Goal: Book appointment/travel/reservation

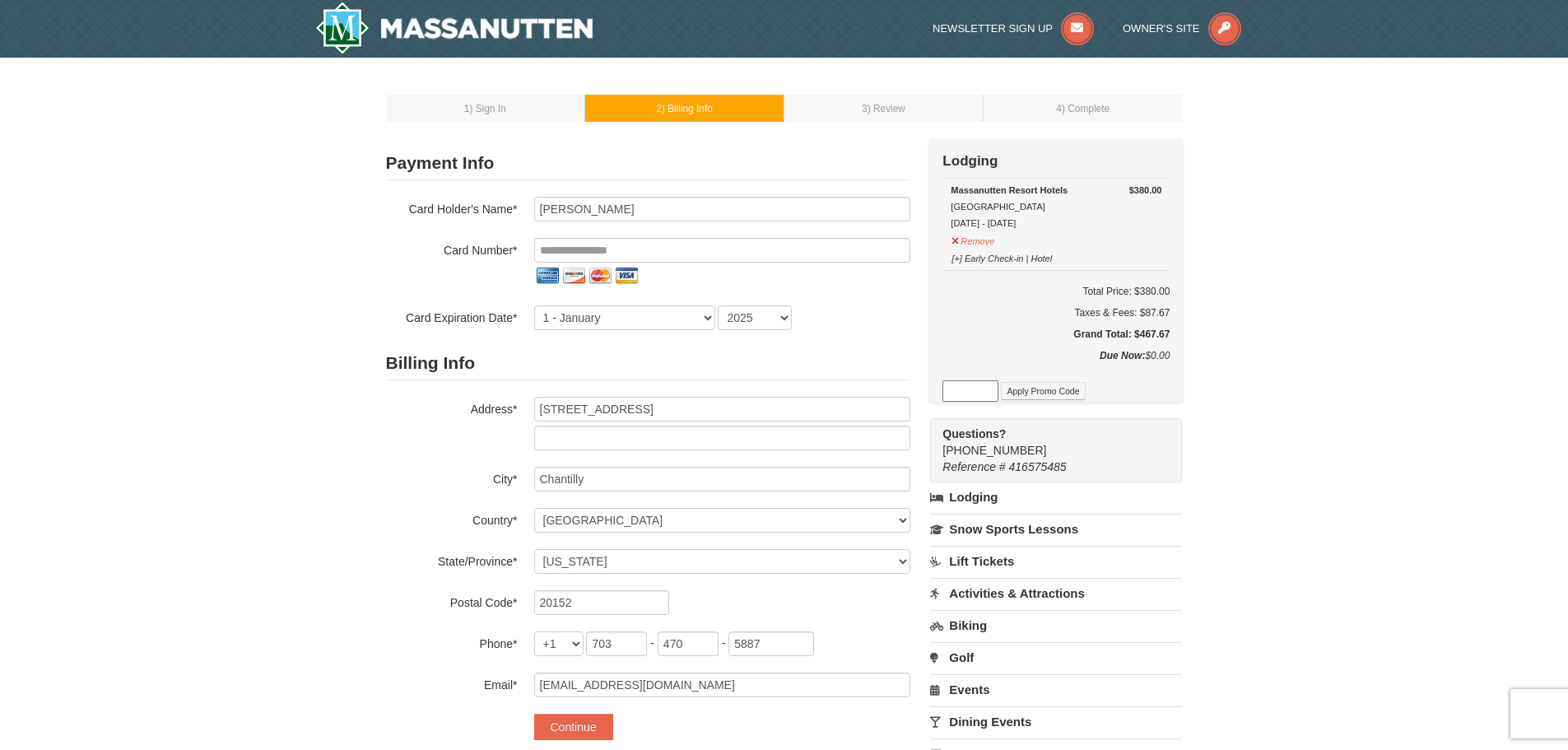
select select "VA"
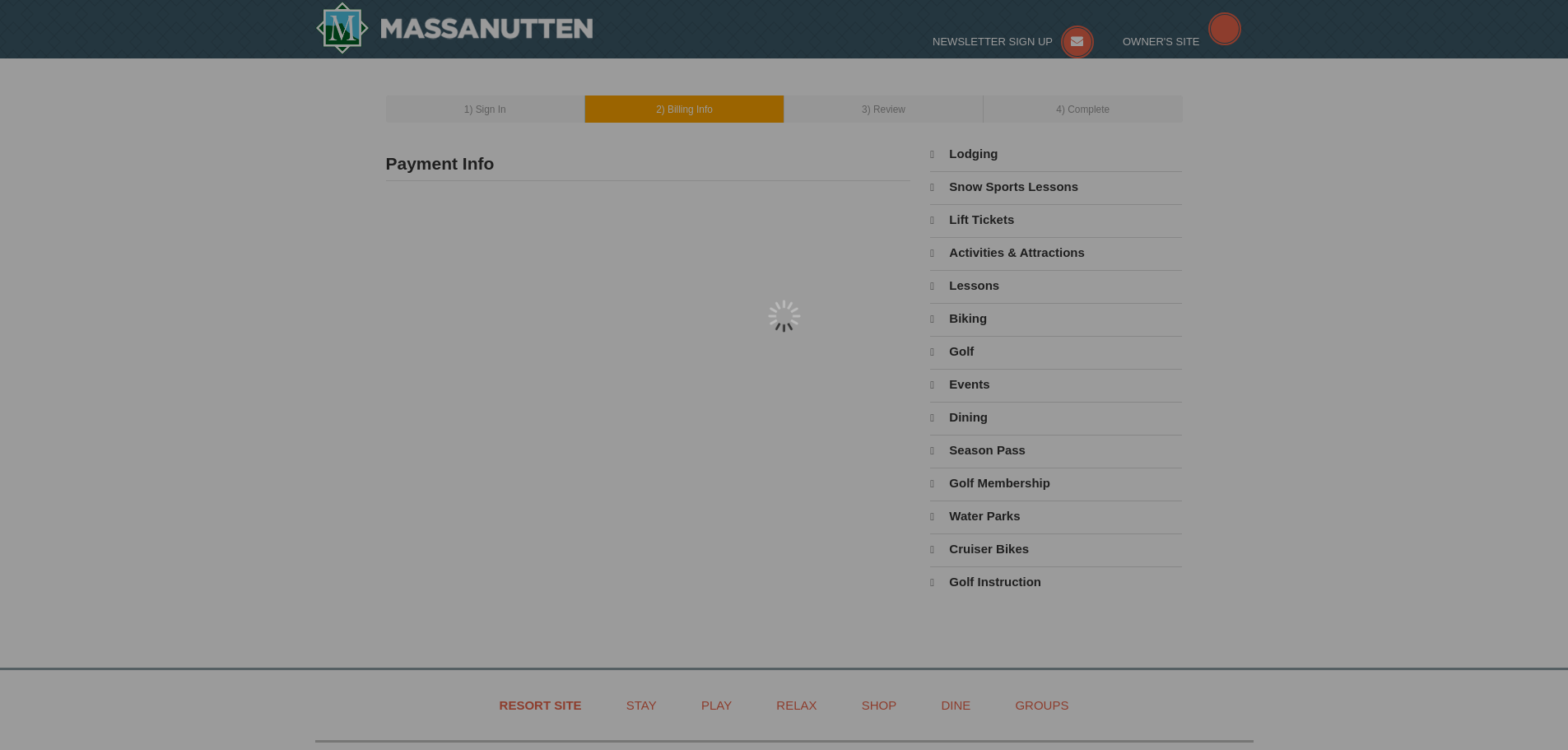
type input "[PERSON_NAME]"
type input "[STREET_ADDRESS]"
type input "Chantilly"
type input "20152"
type input "703"
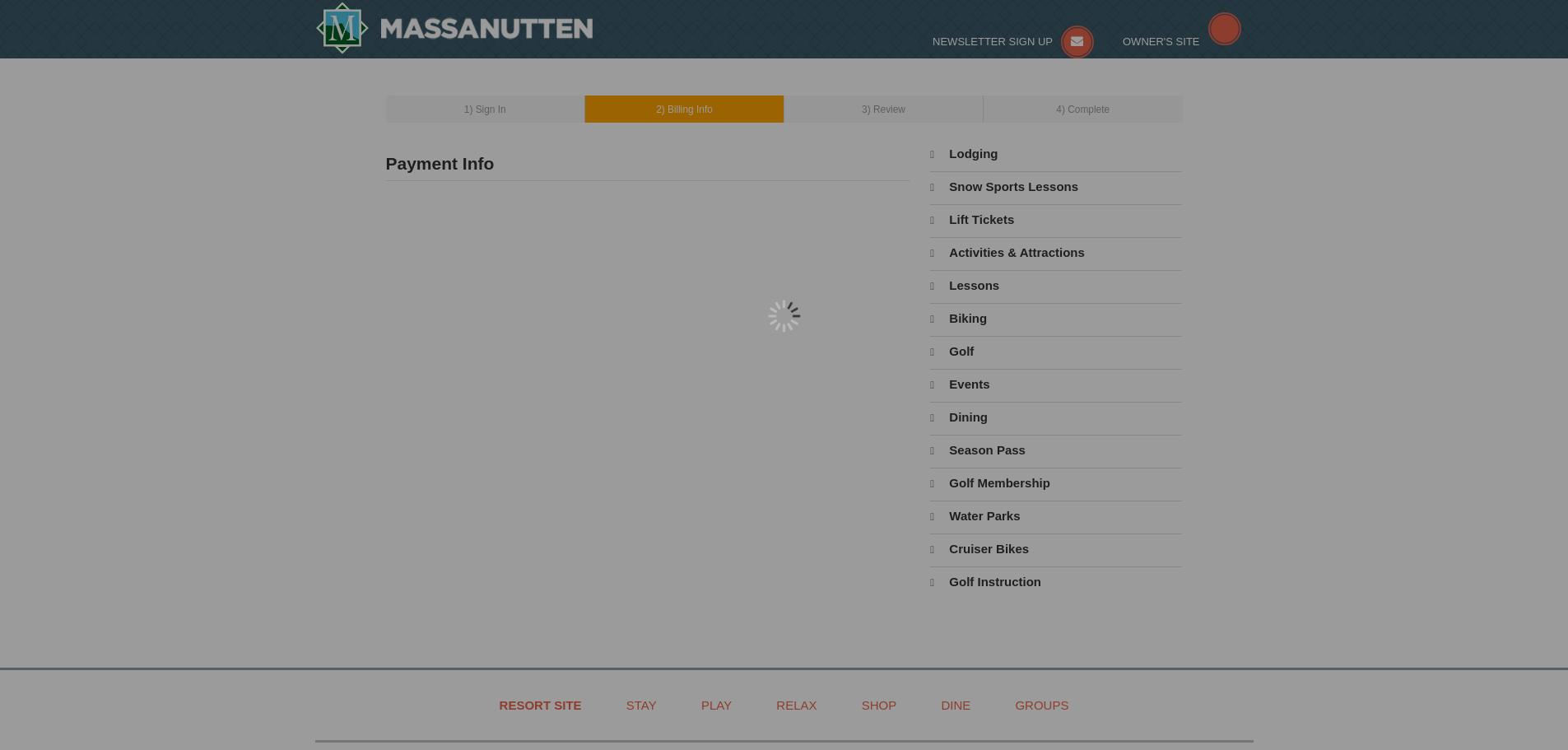
type input "470"
type input "5887"
type input "[EMAIL_ADDRESS][DOMAIN_NAME]"
select select "VA"
select select "10"
